Goal: Find specific page/section: Find specific page/section

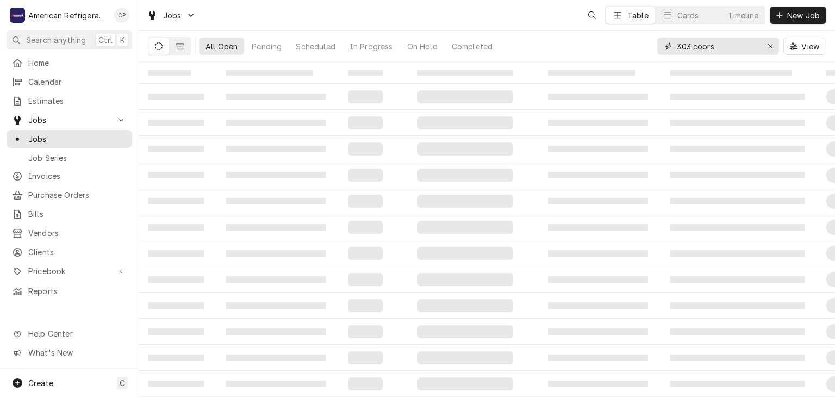
click at [732, 45] on input "303 coors" at bounding box center [718, 46] width 82 height 17
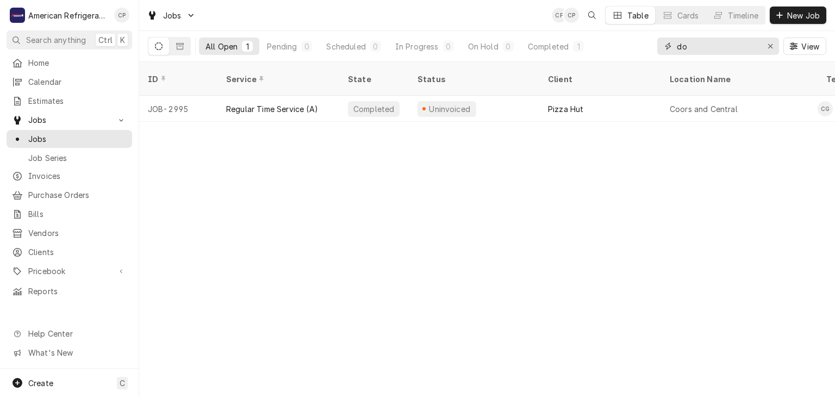
type input "d"
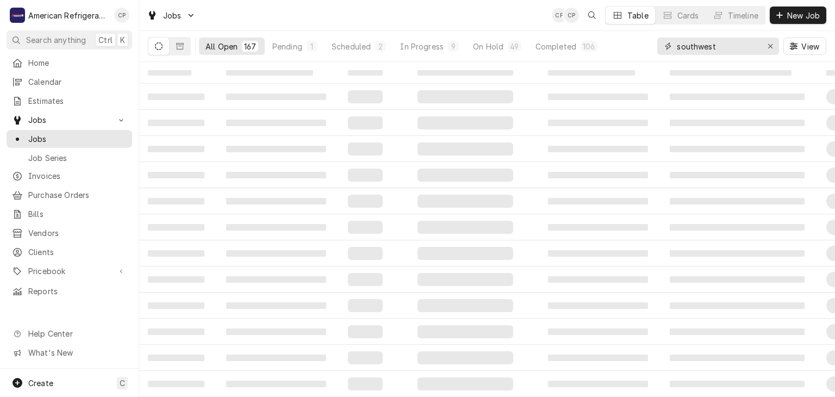
type input "southwest"
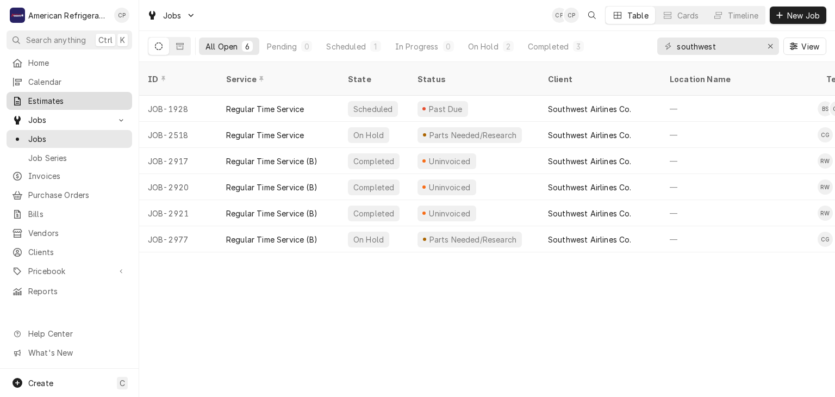
click at [75, 98] on span "Estimates" at bounding box center [77, 100] width 98 height 11
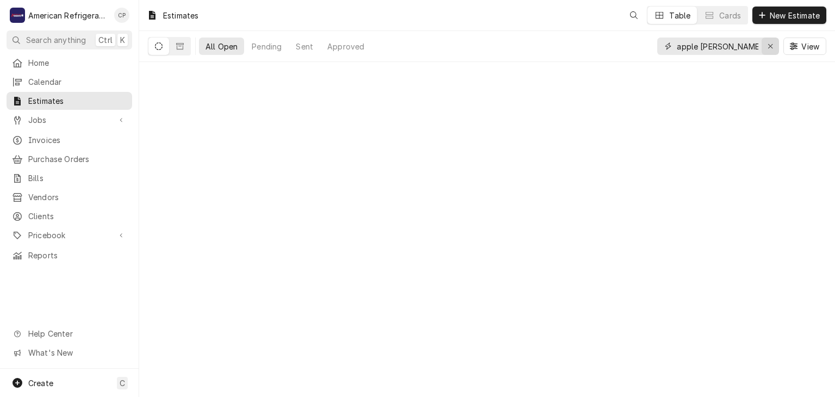
drag, startPoint x: 0, startPoint y: 0, endPoint x: 769, endPoint y: 46, distance: 769.9
click at [769, 46] on icon "Erase input" at bounding box center [771, 46] width 6 height 8
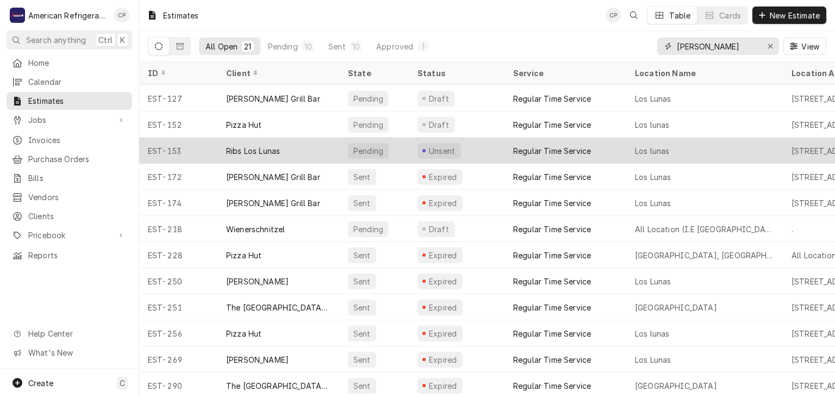
scroll to position [234, 0]
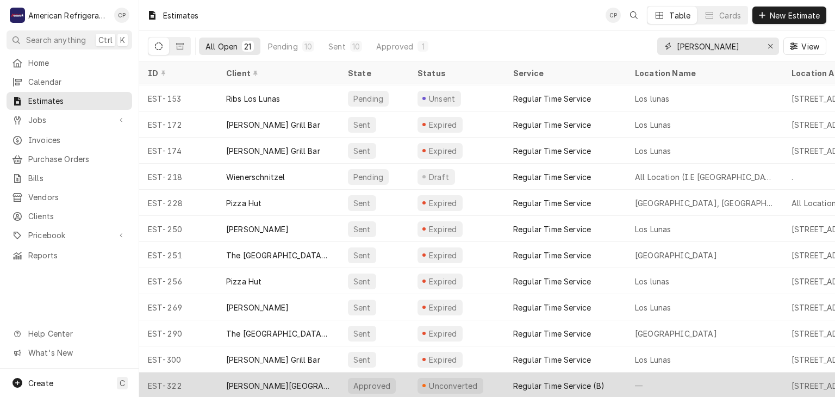
type input "[PERSON_NAME]"
click at [288, 383] on div "[PERSON_NAME][GEOGRAPHIC_DATA]" at bounding box center [278, 385] width 104 height 11
